Goal: Task Accomplishment & Management: Manage account settings

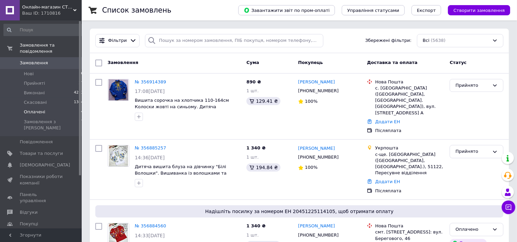
click at [33, 109] on span "Оплачені" at bounding box center [34, 112] width 21 height 6
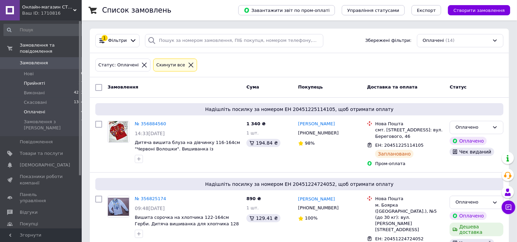
click at [47, 79] on li "Прийняті 27" at bounding box center [44, 84] width 88 height 10
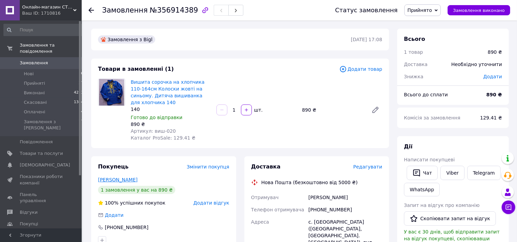
click at [121, 181] on link "[PERSON_NAME]" at bounding box center [118, 179] width 40 height 5
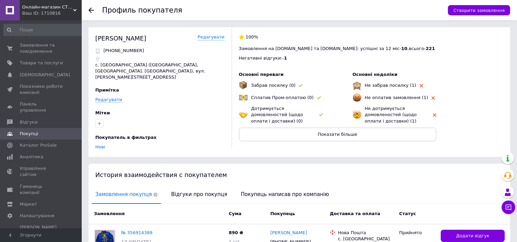
scroll to position [63, 0]
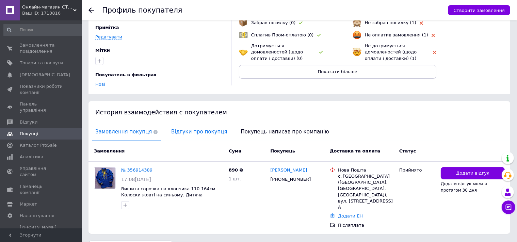
click at [193, 129] on span "Відгуки про покупця" at bounding box center [199, 131] width 63 height 17
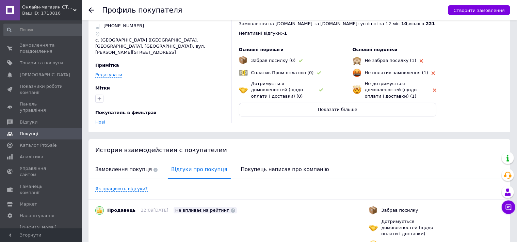
scroll to position [0, 0]
